Goal: Information Seeking & Learning: Learn about a topic

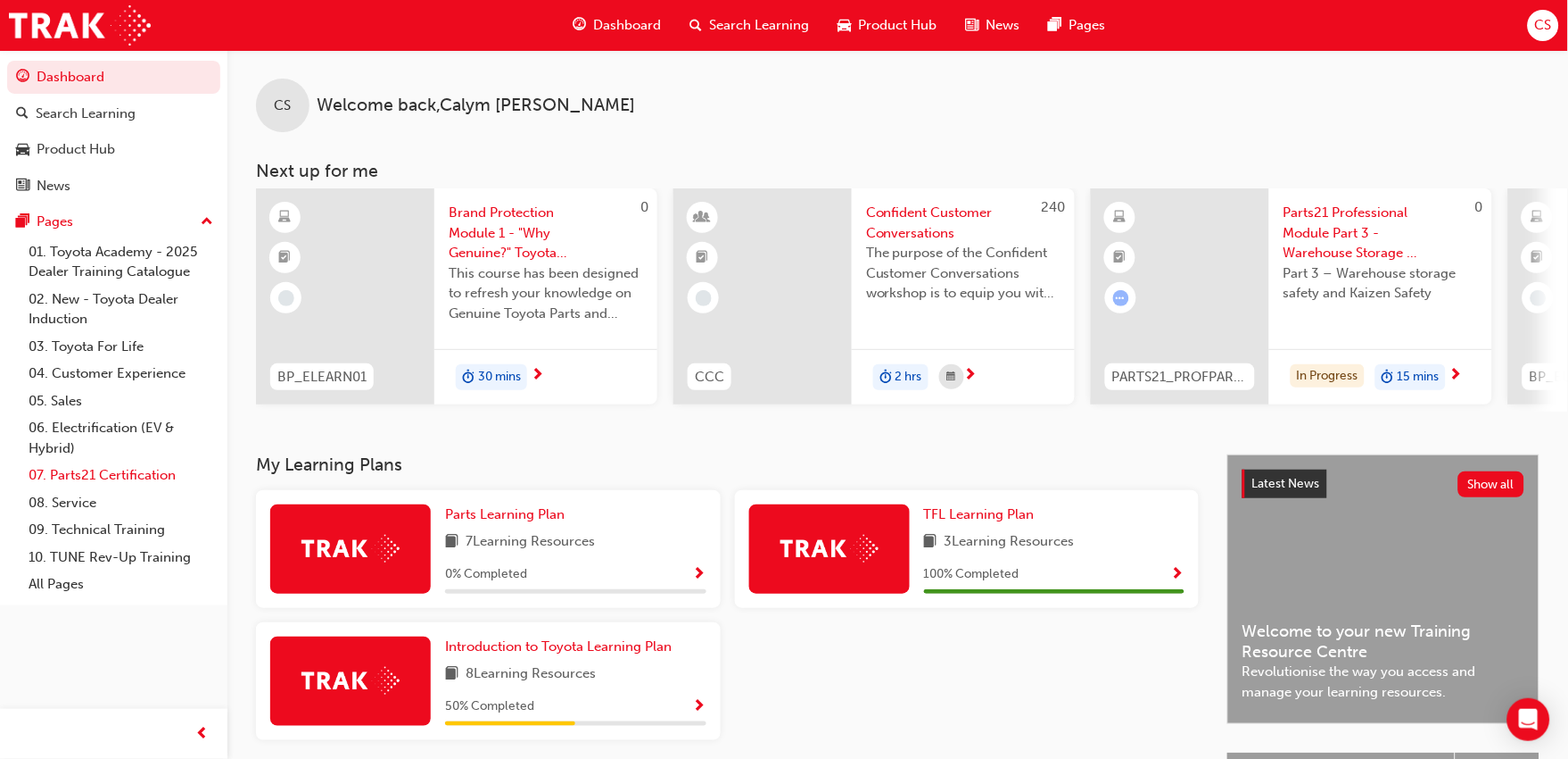
click at [117, 474] on link "07. Parts21 Certification" at bounding box center [121, 475] width 199 height 28
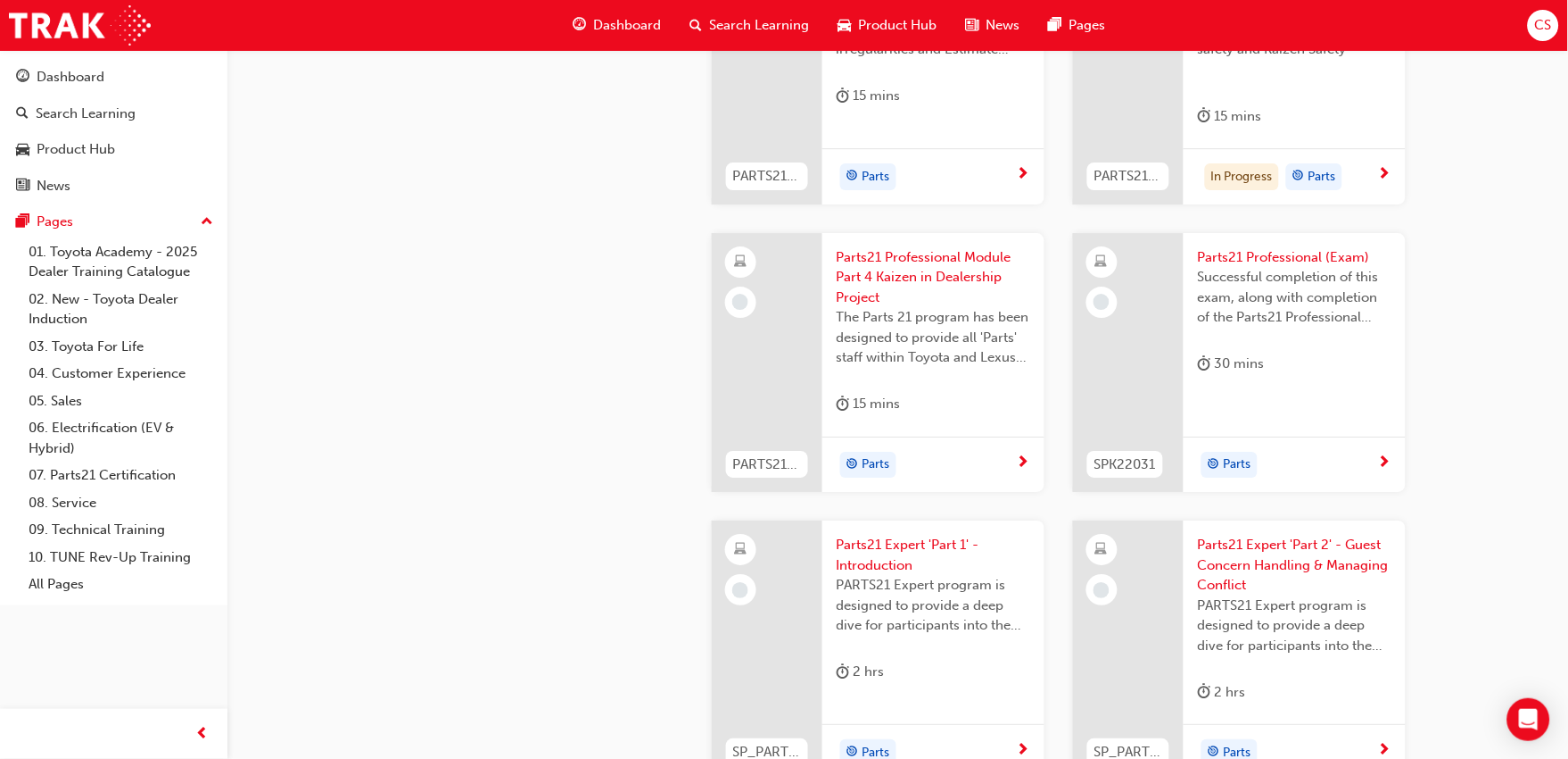
scroll to position [2974, 0]
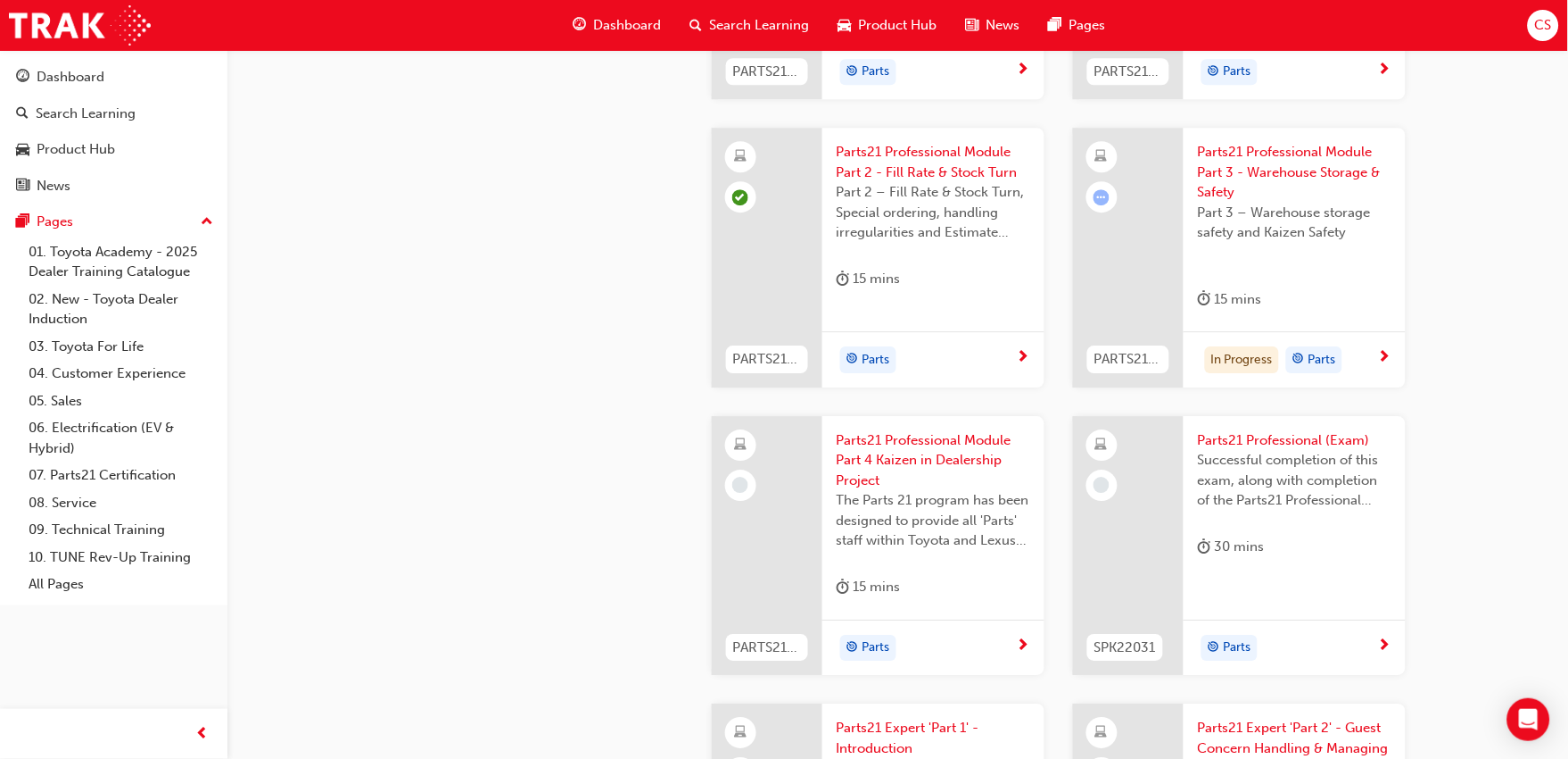
click at [1299, 299] on div "Parts21 Professional Module Part 3 - Warehouse Storage & Safety Part 3 – Wareho…" at bounding box center [1295, 228] width 222 height 204
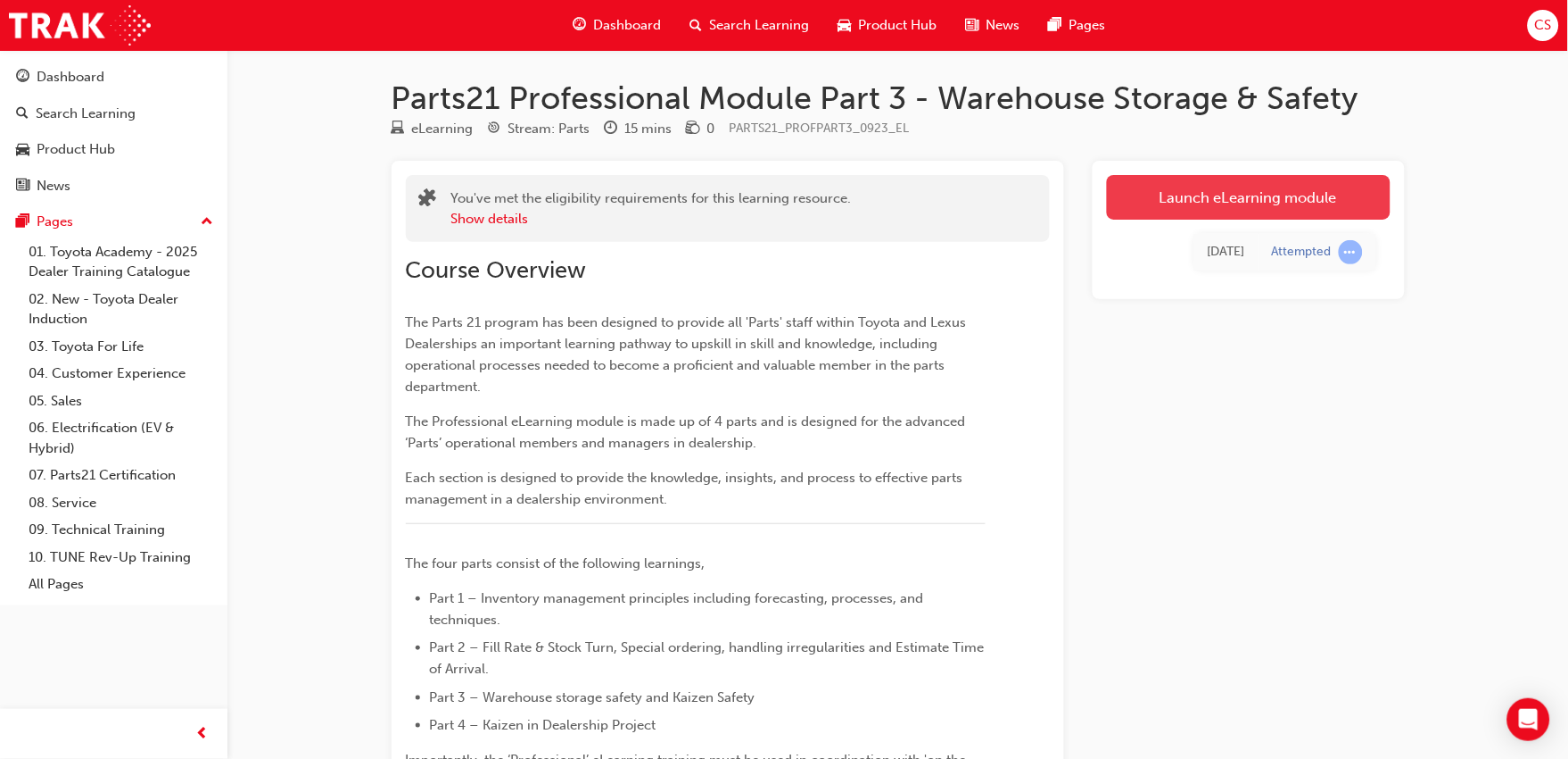
click at [1220, 194] on link "Launch eLearning module" at bounding box center [1249, 197] width 284 height 45
